Goal: Use online tool/utility

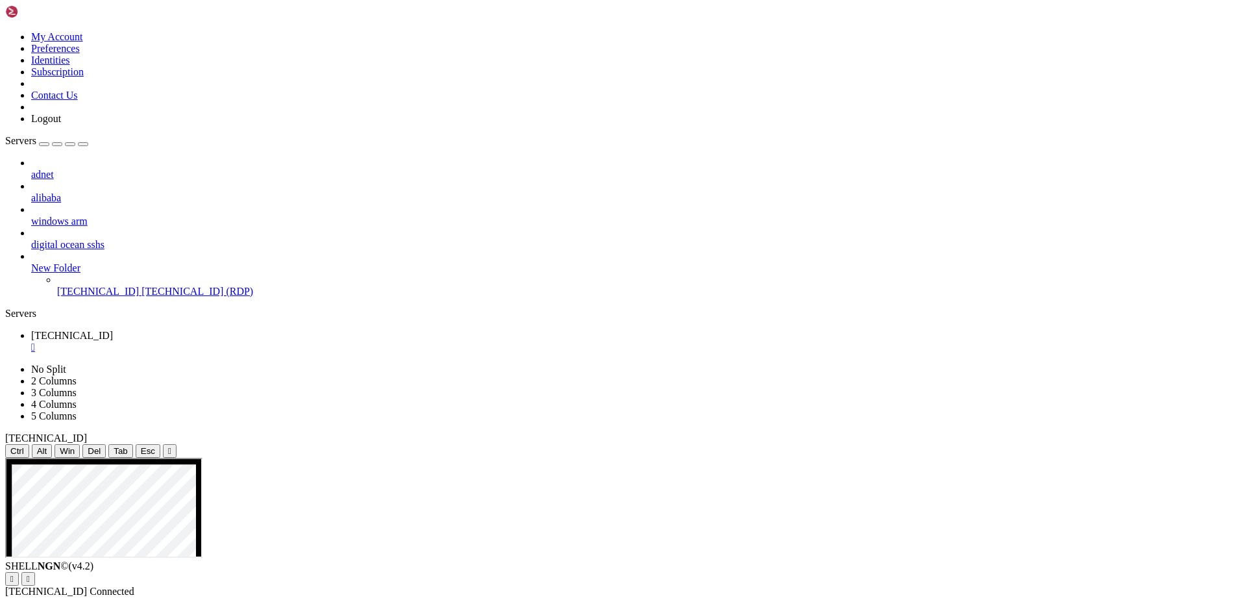
drag, startPoint x: 249, startPoint y: 576, endPoint x: 295, endPoint y: 519, distance: 72.9
